Goal: Task Accomplishment & Management: Manage account settings

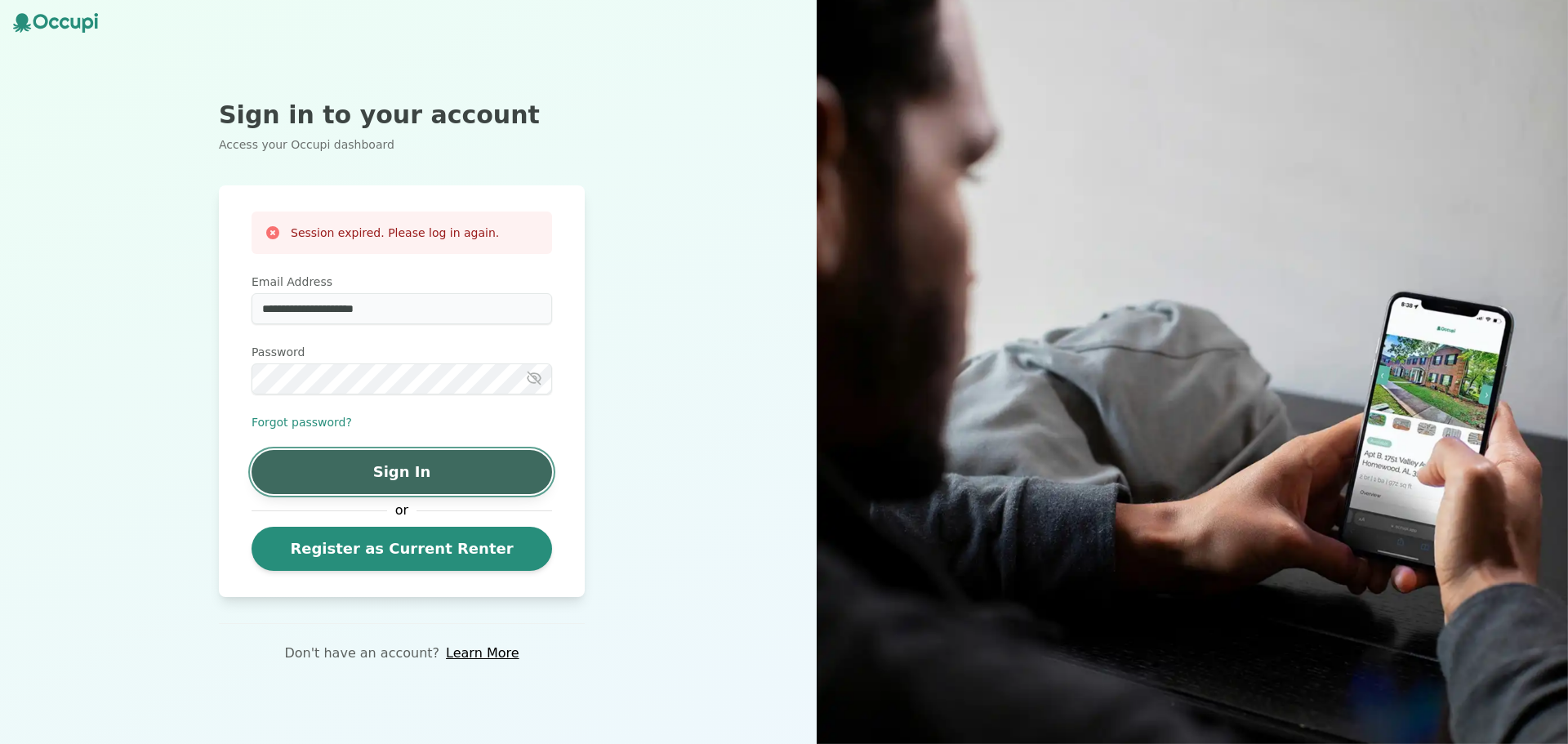
click at [368, 479] on button "Sign In" at bounding box center [401, 472] width 300 height 44
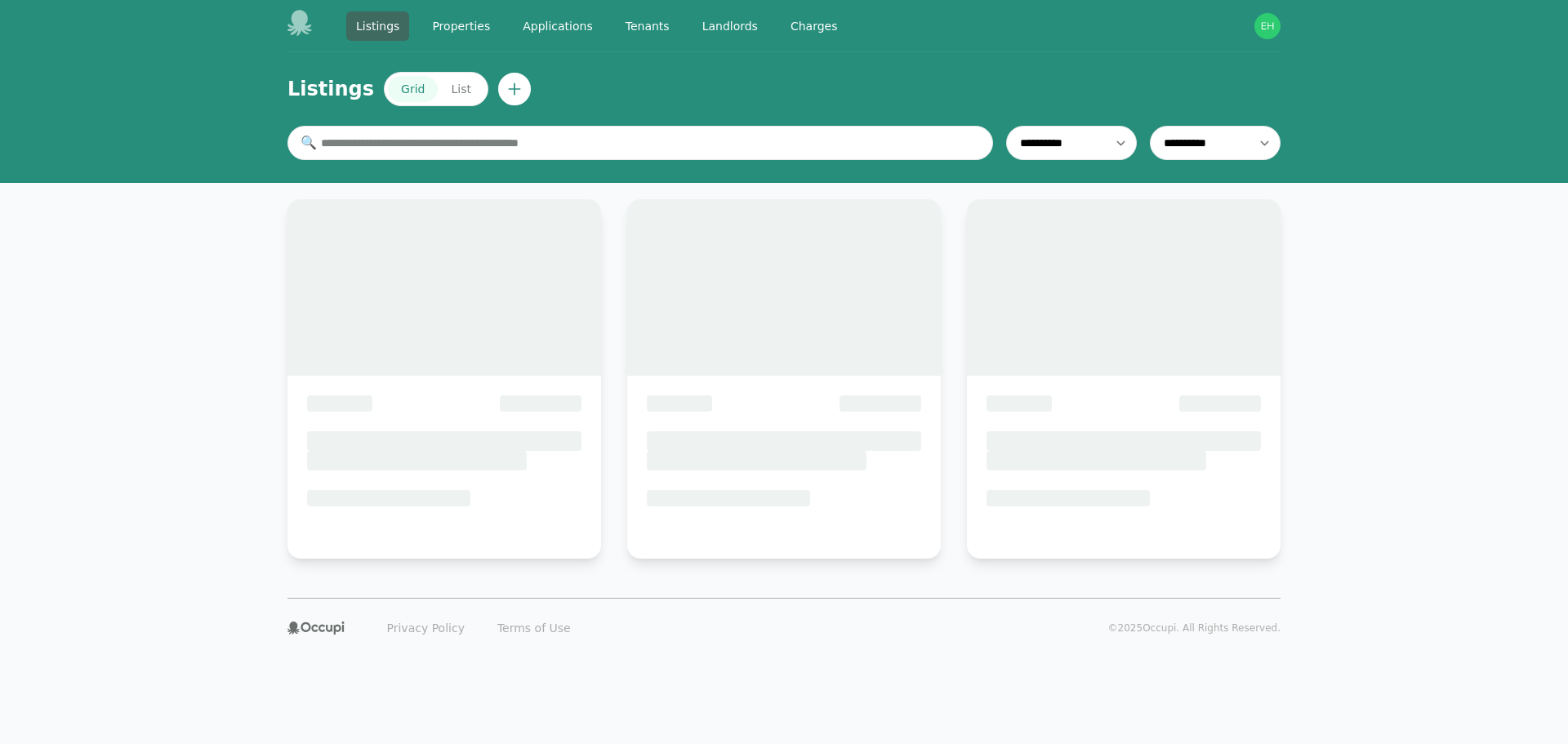
click at [781, 30] on link "Charges" at bounding box center [815, 25] width 67 height 29
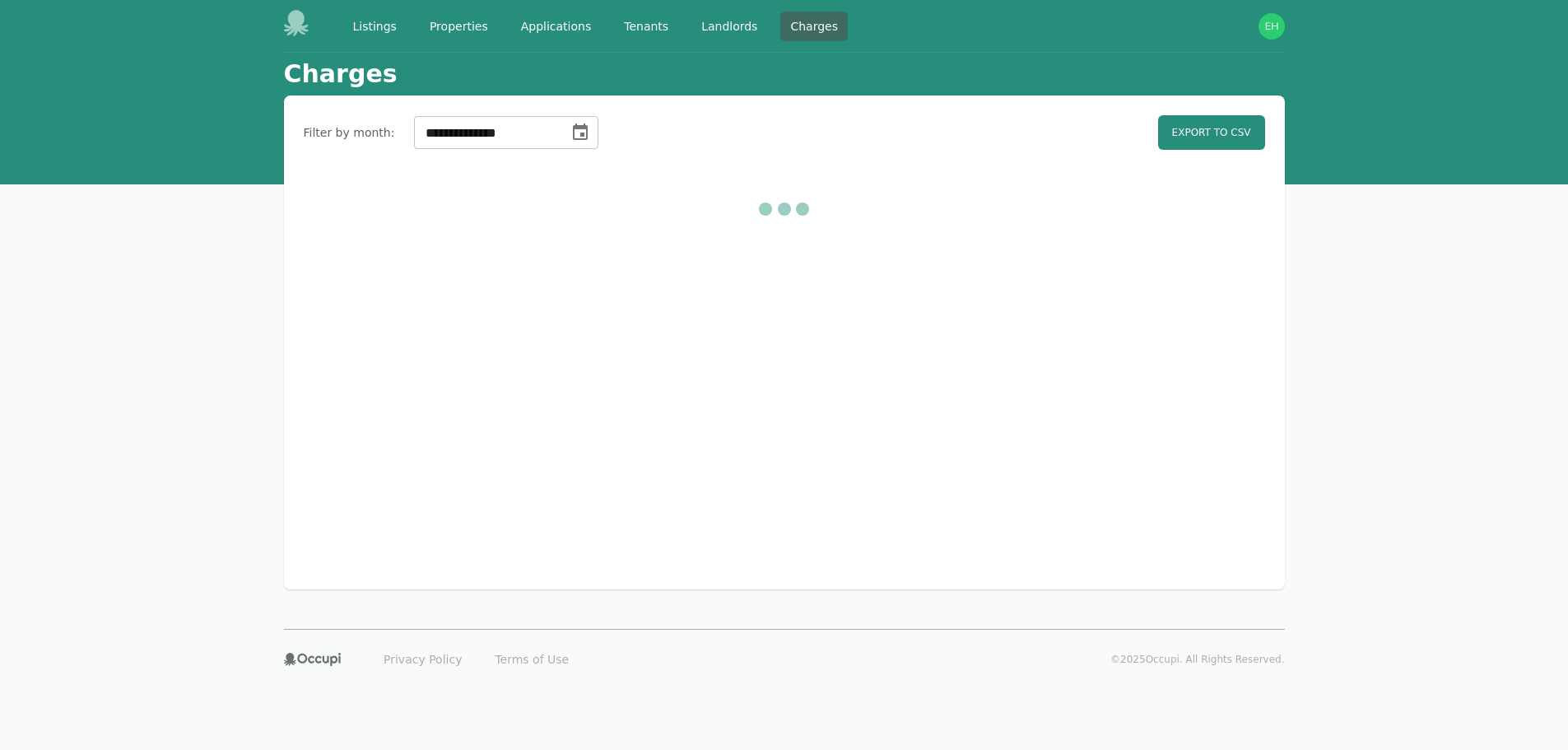
select select "**"
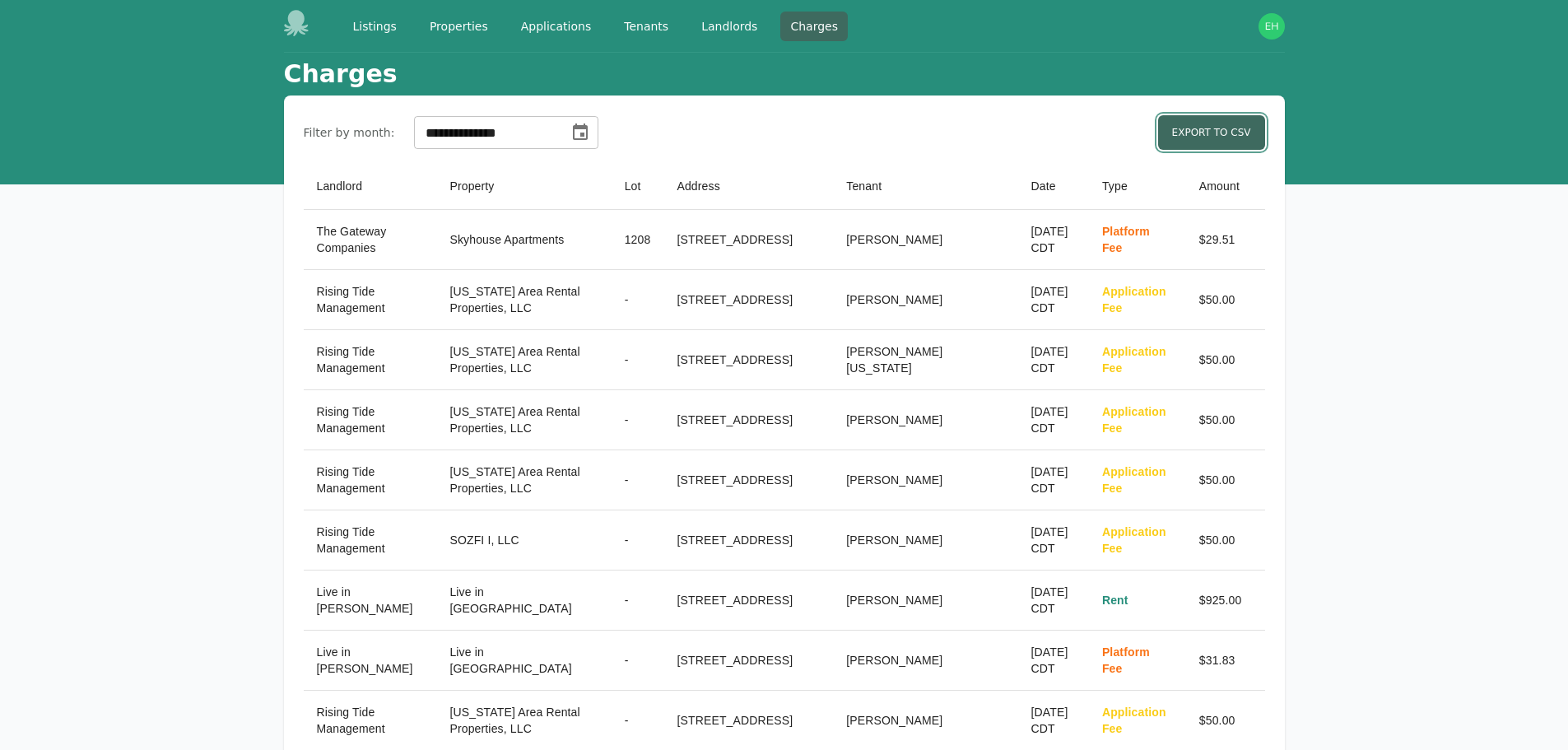
click at [1213, 135] on link "Export to CSV" at bounding box center [1211, 132] width 107 height 35
